Goal: Task Accomplishment & Management: Manage account settings

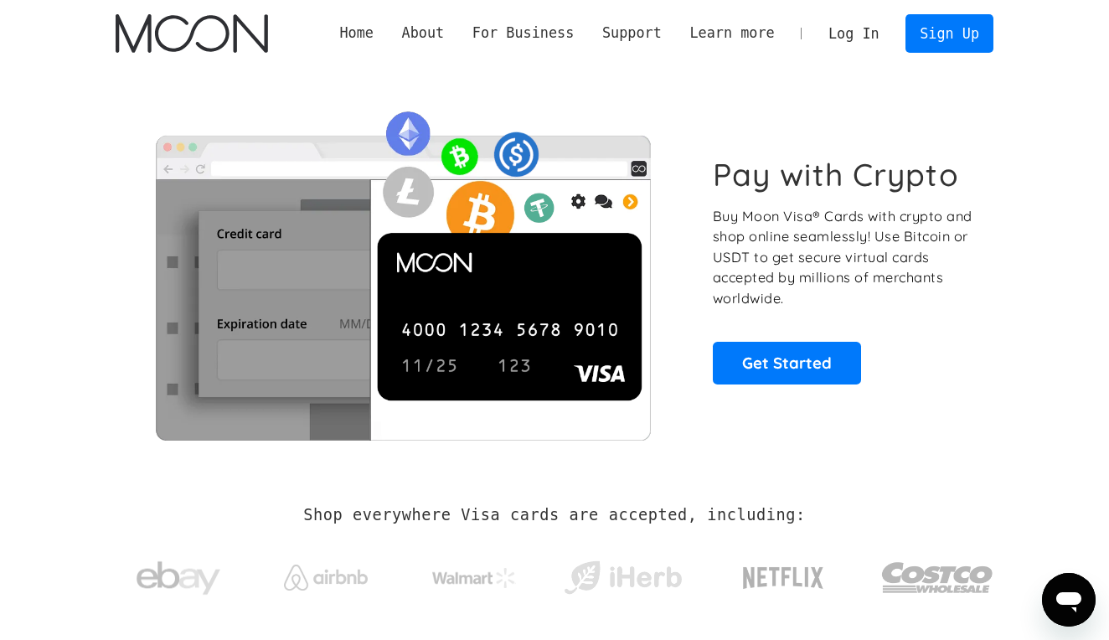
click at [862, 41] on link "Log In" at bounding box center [853, 33] width 79 height 37
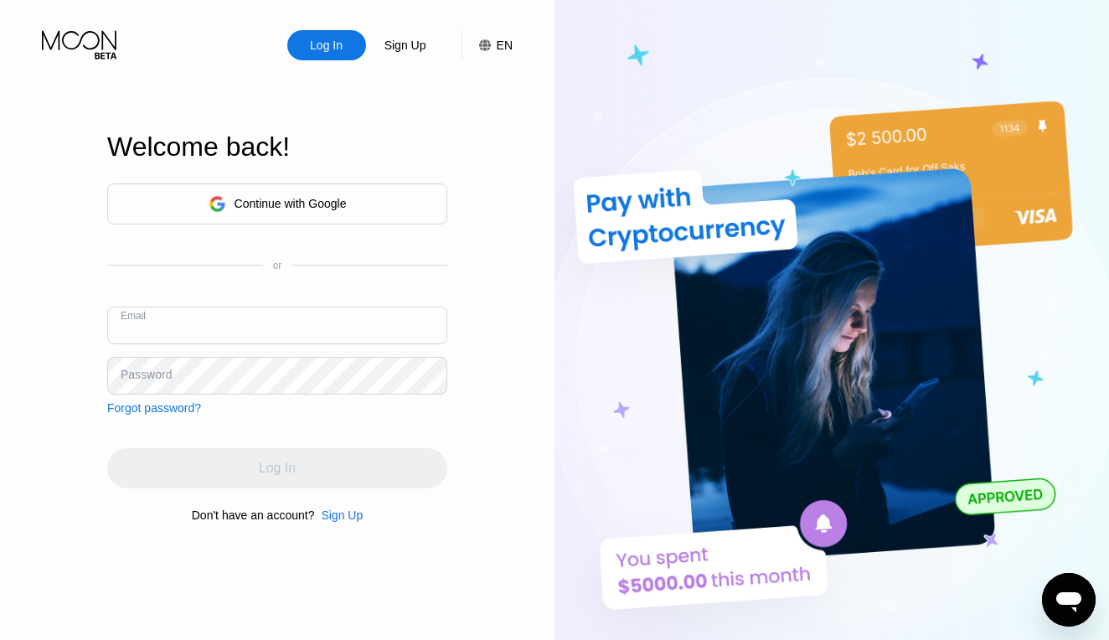
type input "d"
paste input "782727"
type input "dplay8333@gmail.com"
click at [335, 329] on input "dplay8333@gmail.com" at bounding box center [277, 325] width 340 height 38
click at [124, 332] on input "dplay8333@gmail.com" at bounding box center [277, 325] width 340 height 38
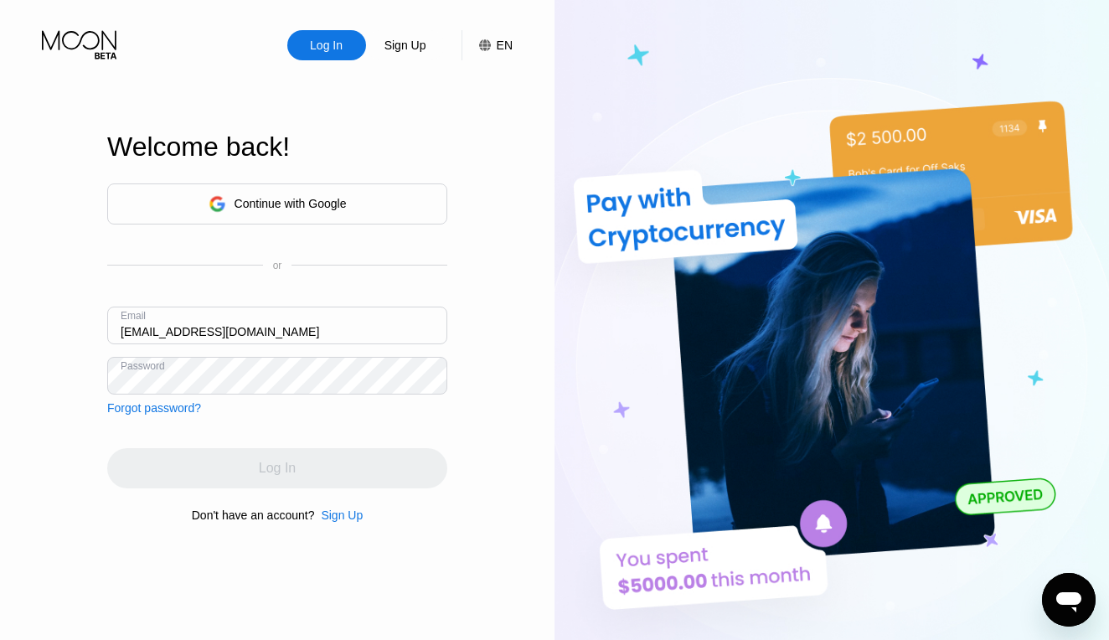
click at [321, 476] on div "Log In" at bounding box center [277, 468] width 340 height 40
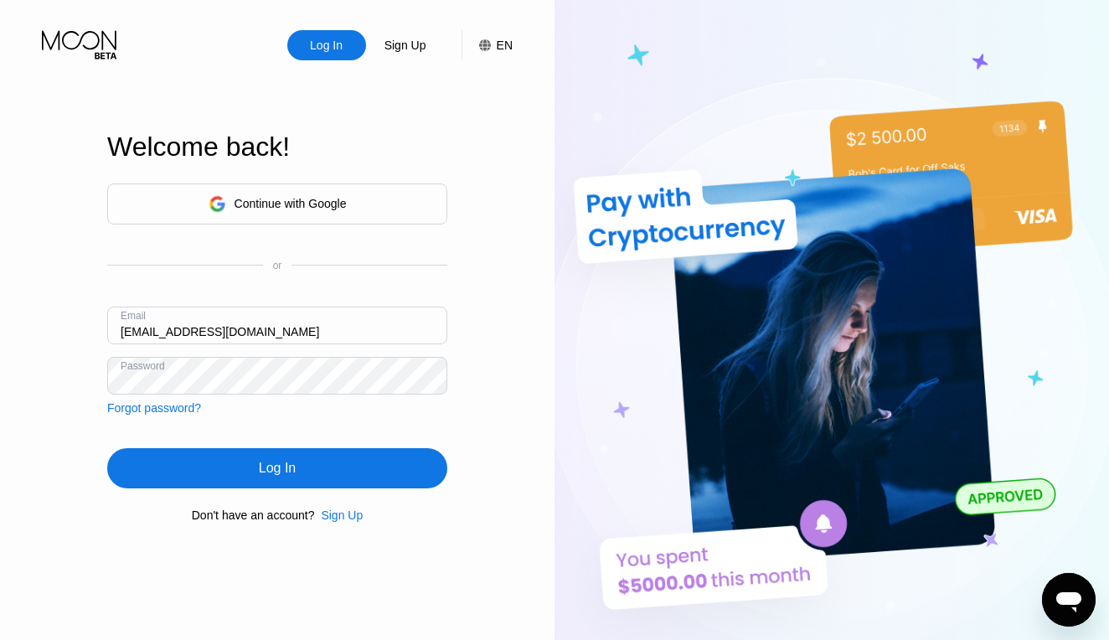
click at [253, 473] on div "Log In" at bounding box center [277, 468] width 340 height 40
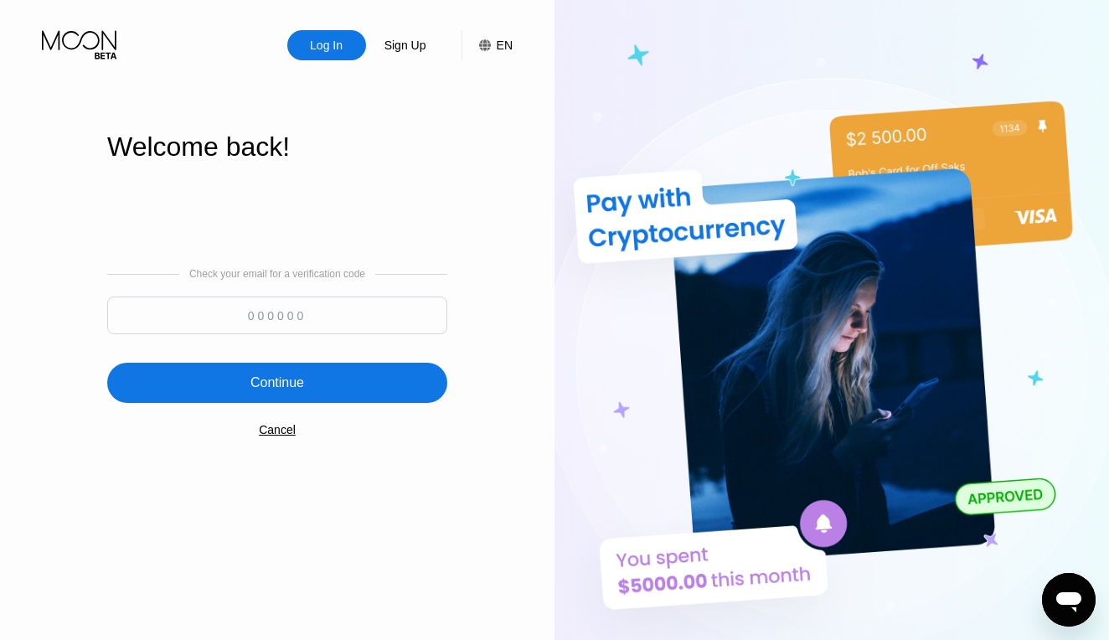
click at [289, 329] on input at bounding box center [277, 315] width 340 height 38
type input "903366"
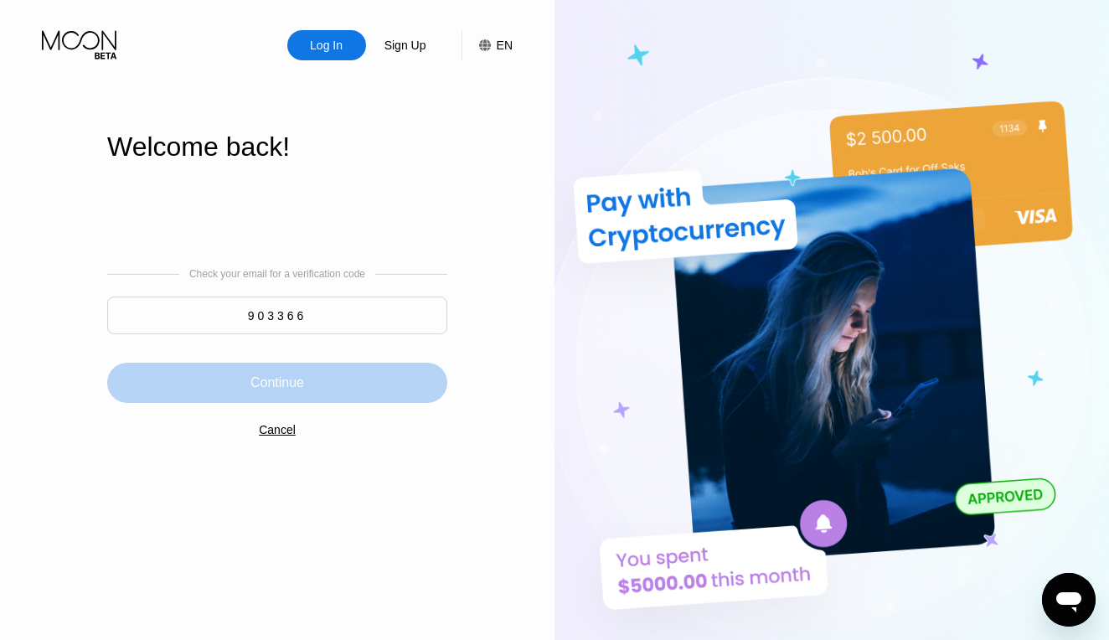
click at [292, 376] on div "Continue" at bounding box center [277, 382] width 54 height 17
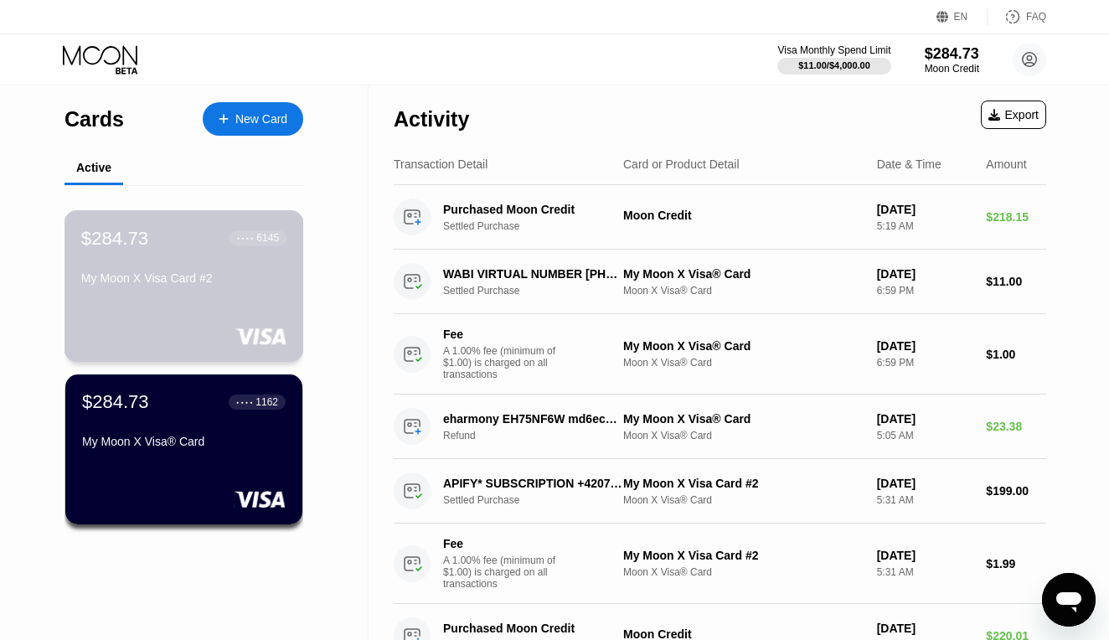
click at [170, 303] on div "$284.73 ● ● ● ● 6145 My Moon X Visa Card #2" at bounding box center [183, 286] width 239 height 152
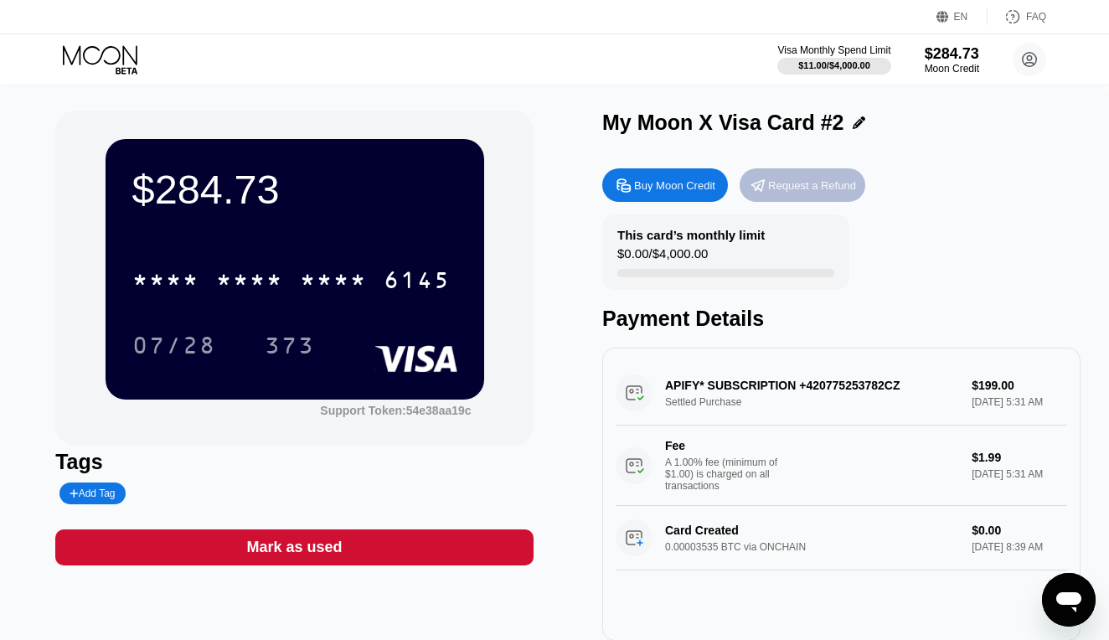
click at [807, 173] on div "Request a Refund" at bounding box center [802, 184] width 126 height 33
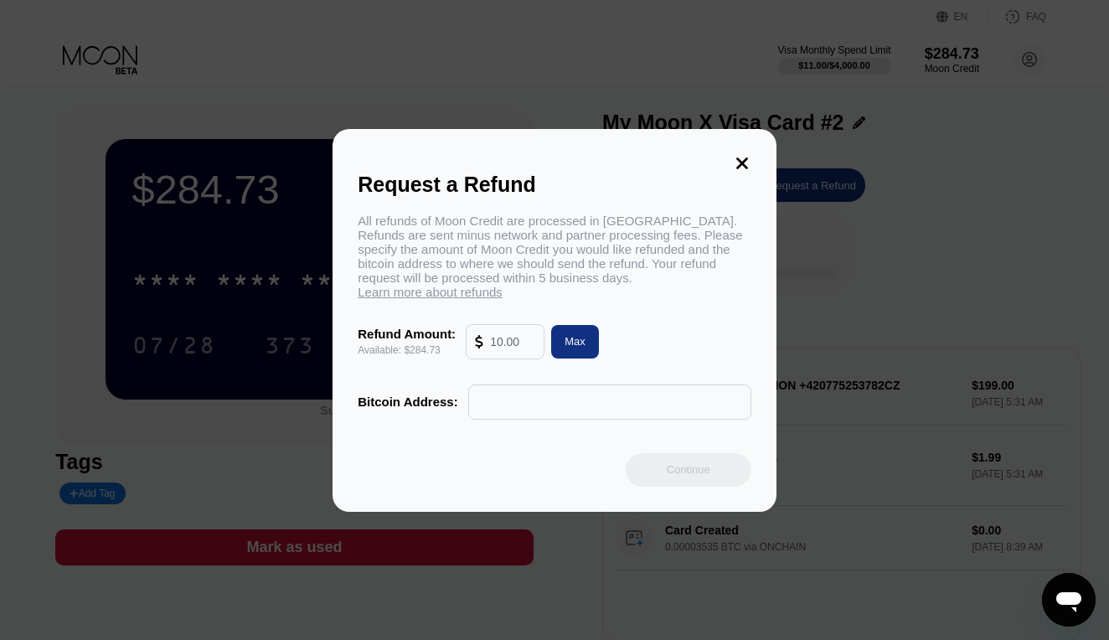
click at [516, 341] on input "text" at bounding box center [512, 341] width 45 height 33
type input "200"
